Goal: Transaction & Acquisition: Purchase product/service

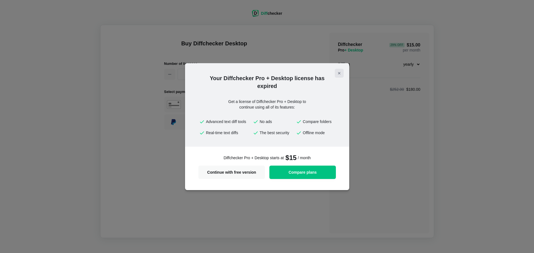
click at [341, 73] on icon "Close modal" at bounding box center [339, 73] width 4 height 4
